Goal: Feedback & Contribution: Leave review/rating

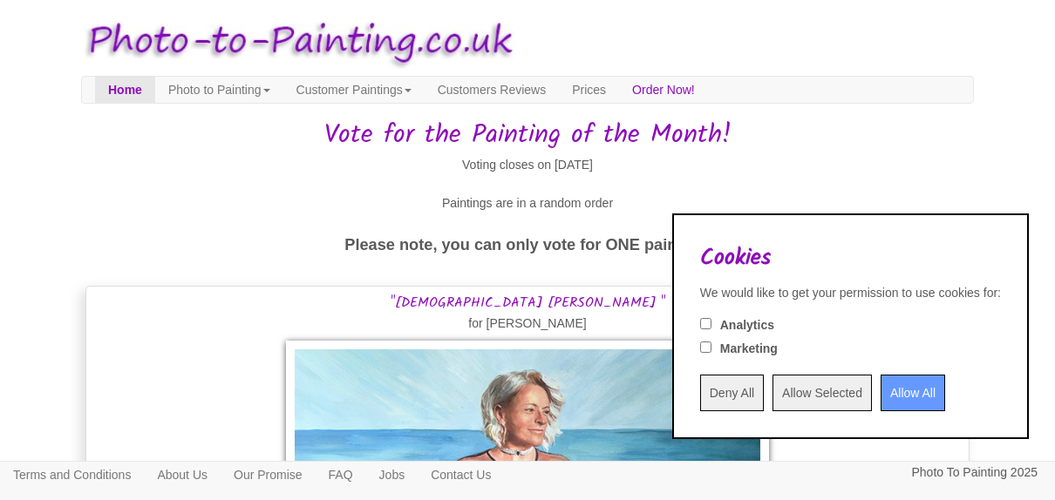
click at [907, 398] on input "Allow All" at bounding box center [912, 393] width 65 height 37
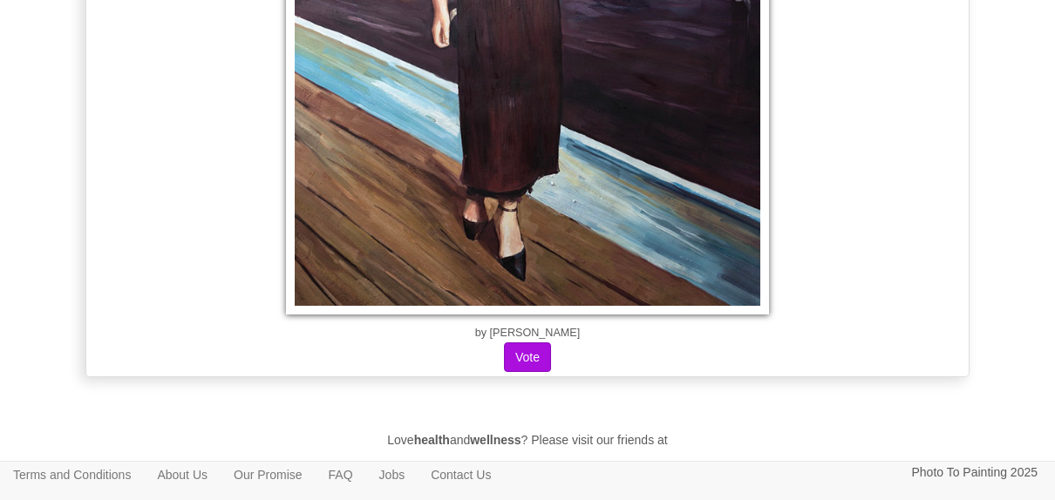
scroll to position [697, 0]
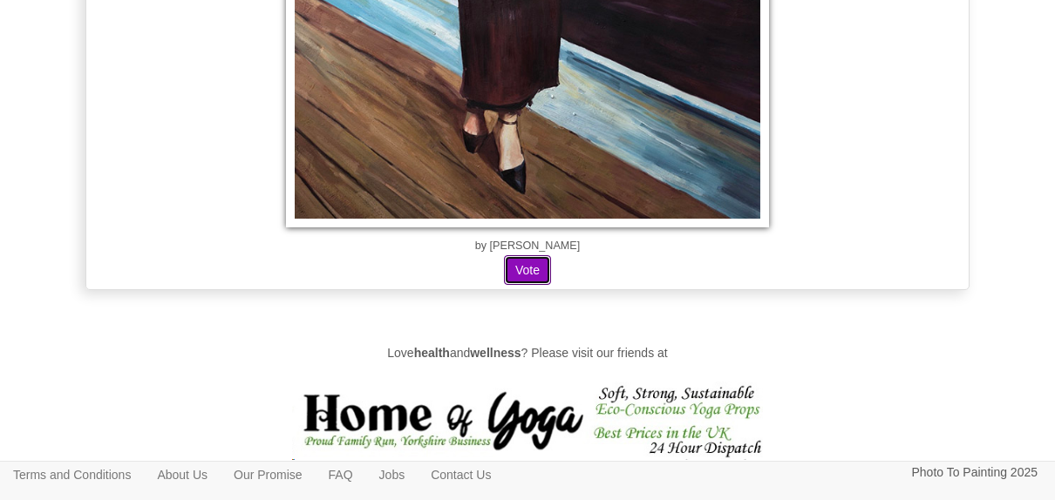
click at [540, 275] on button "Vote" at bounding box center [527, 270] width 47 height 30
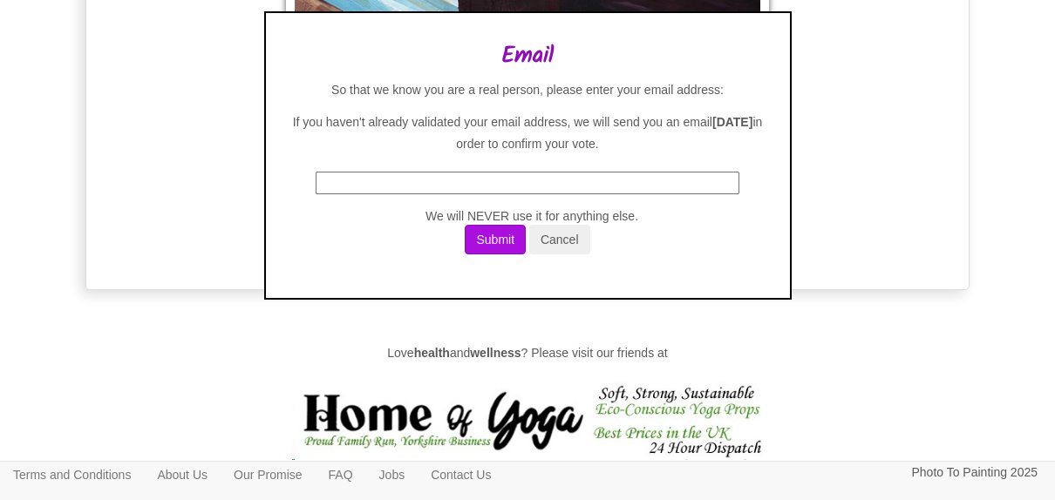
click at [636, 193] on input "text" at bounding box center [528, 183] width 425 height 23
drag, startPoint x: 591, startPoint y: 162, endPoint x: 574, endPoint y: 156, distance: 17.7
click at [574, 156] on div "Email So that we know you are a real person, please enter your email address: I…" at bounding box center [528, 158] width 472 height 229
click at [608, 181] on input "text" at bounding box center [528, 183] width 425 height 23
type input "C"
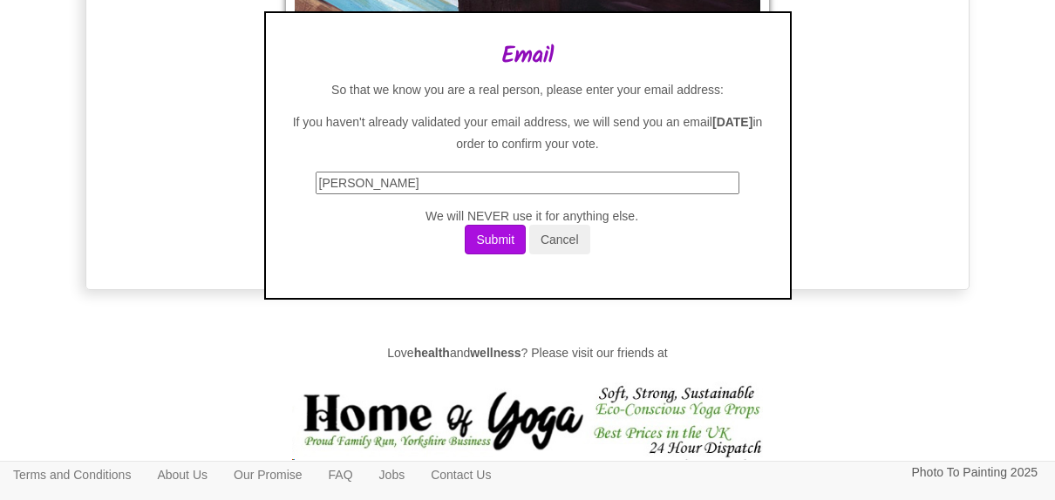
click at [634, 187] on input "[PERSON_NAME]" at bounding box center [528, 183] width 425 height 23
drag, startPoint x: 523, startPoint y: 183, endPoint x: 419, endPoint y: 182, distance: 103.7
click at [419, 182] on input "[EMAIL_ADDRESS][DOMAIN_NAME]" at bounding box center [528, 183] width 425 height 23
type input "[EMAIL_ADDRESS][DOMAIN_NAME]"
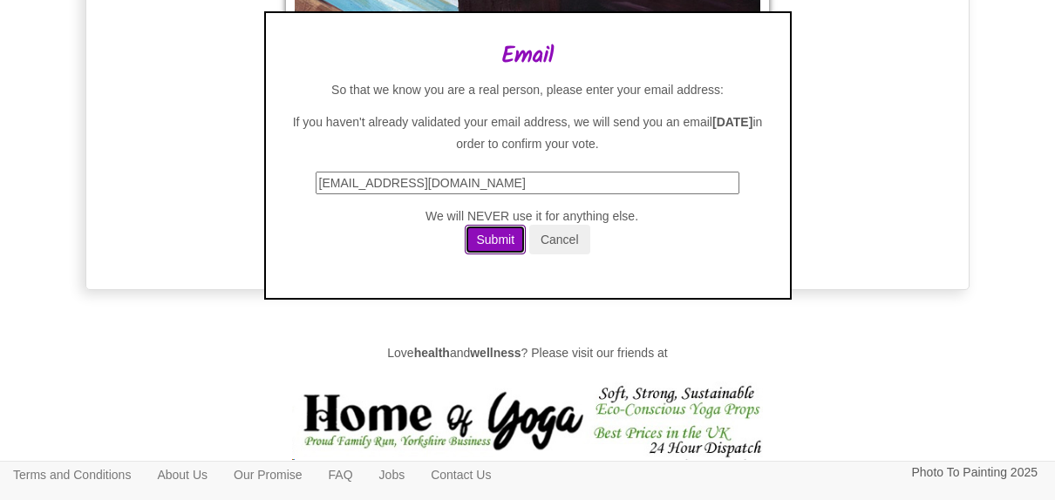
click at [501, 242] on button "Submit" at bounding box center [495, 240] width 61 height 30
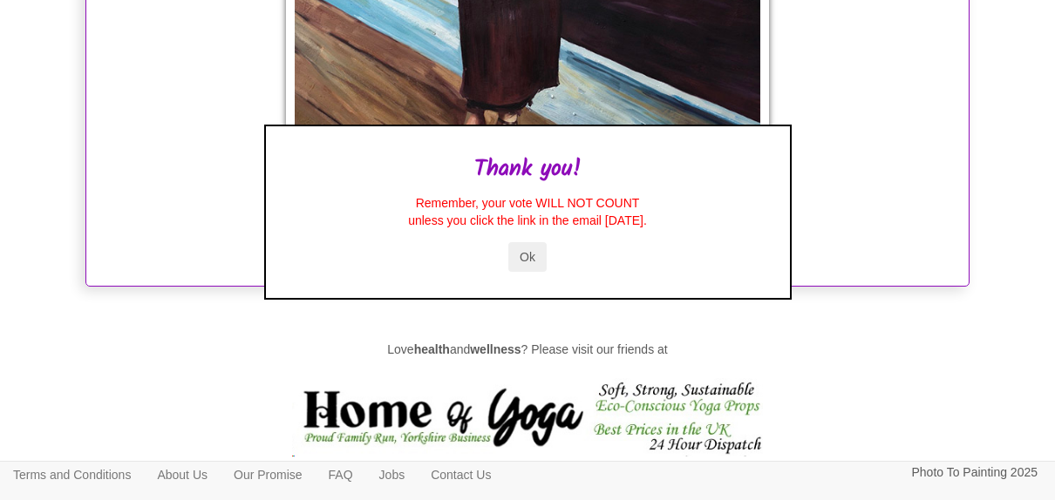
click at [532, 256] on button "Ok" at bounding box center [527, 257] width 38 height 30
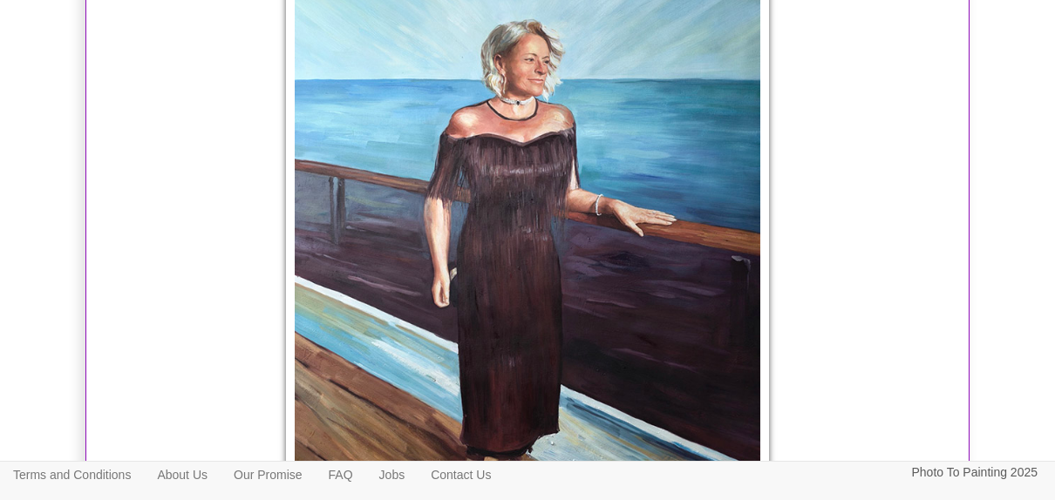
scroll to position [349, 0]
